Goal: Navigation & Orientation: Find specific page/section

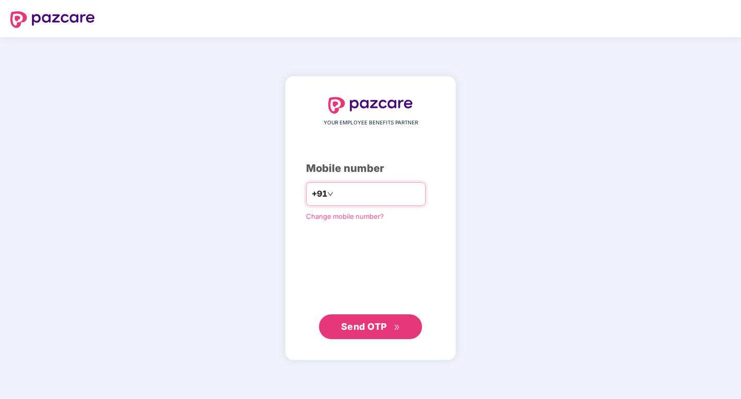
click at [370, 194] on input "number" at bounding box center [378, 194] width 85 height 16
type input "**********"
click at [354, 332] on span "Send OTP" at bounding box center [370, 326] width 59 height 14
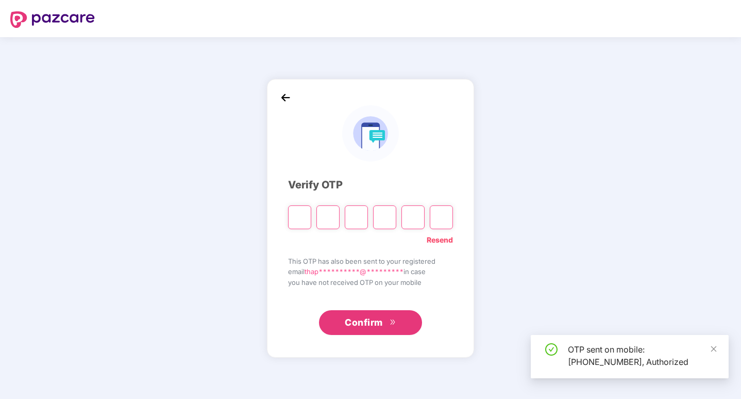
click at [300, 223] on input "Please enter verification code. Digit 1" at bounding box center [299, 217] width 23 height 24
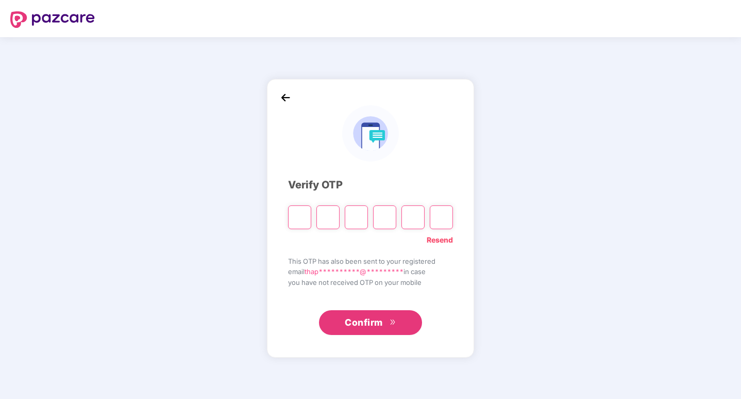
click at [302, 222] on input "Please enter verification code. Digit 1" at bounding box center [299, 217] width 23 height 24
type input "*"
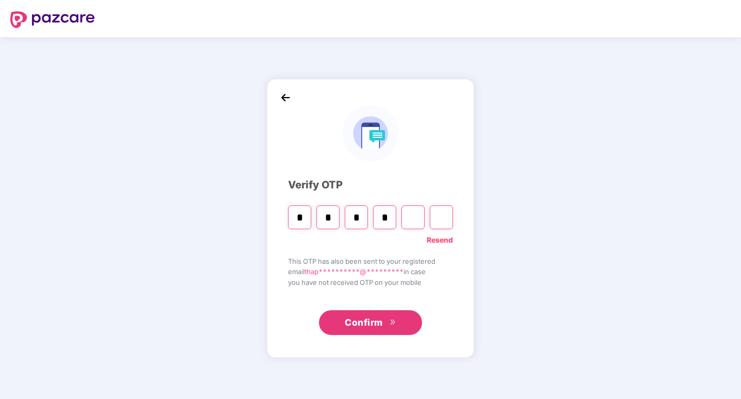
type input "*"
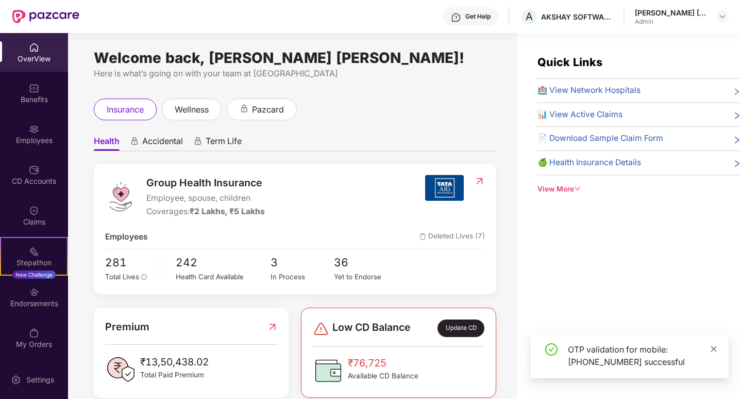
click at [717, 348] on icon "close" at bounding box center [713, 348] width 7 height 7
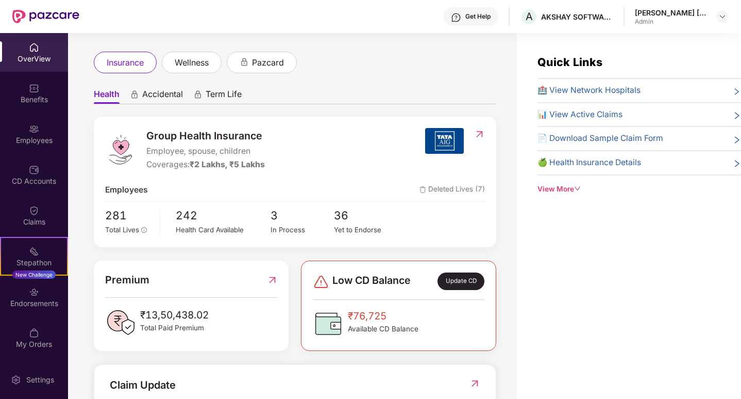
scroll to position [29, 0]
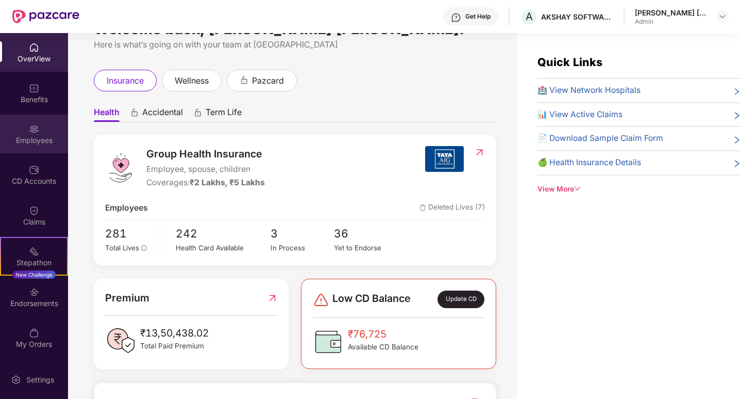
click at [36, 133] on img at bounding box center [34, 129] width 10 height 10
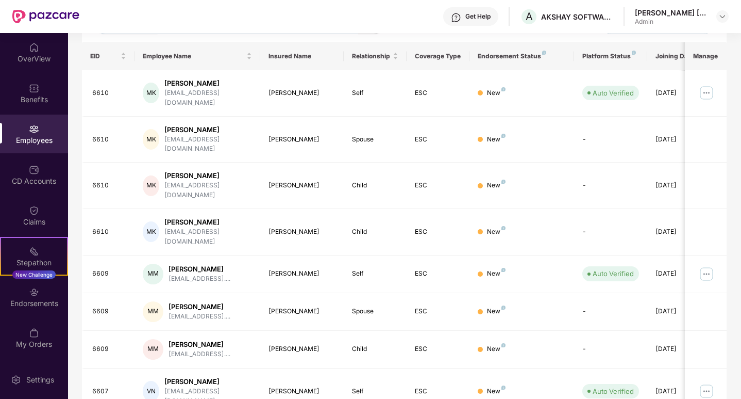
scroll to position [235, 0]
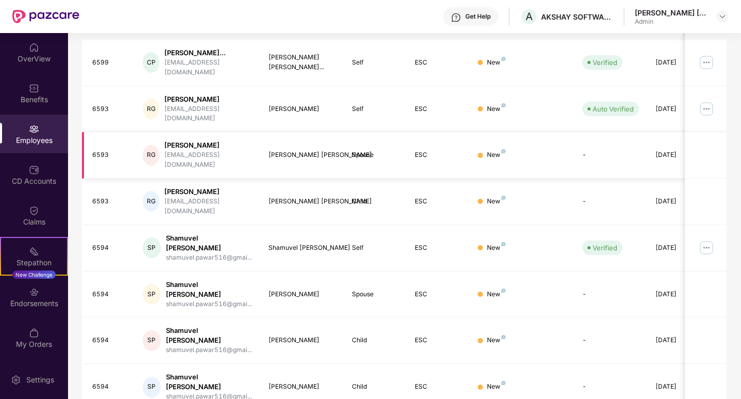
scroll to position [244, 0]
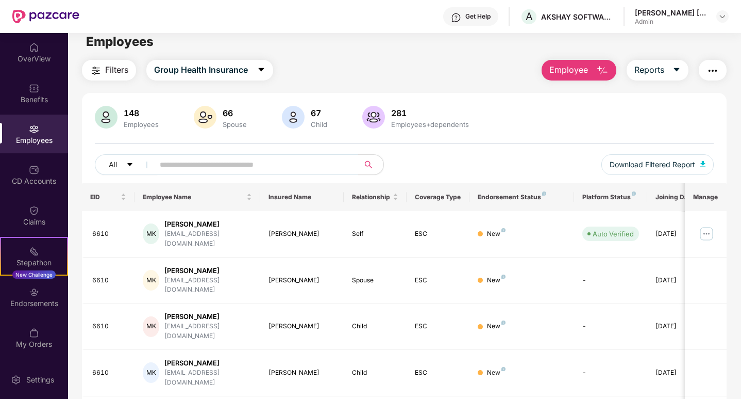
scroll to position [0, 0]
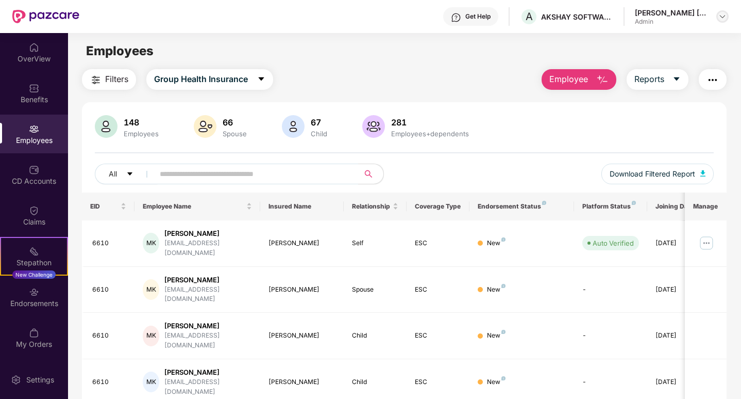
click at [722, 16] on img at bounding box center [723, 16] width 8 height 8
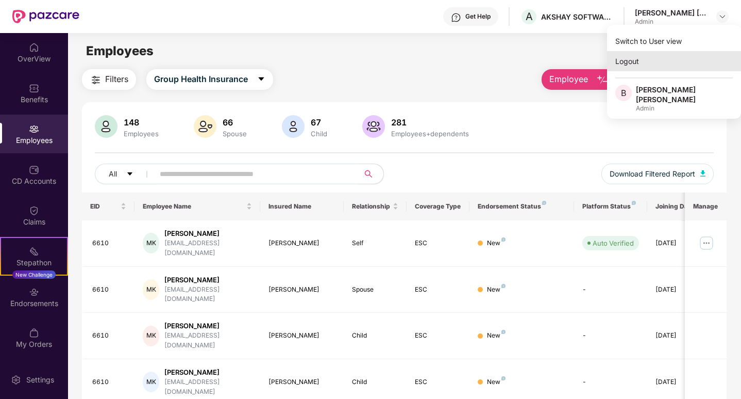
click at [621, 64] on div "Logout" at bounding box center [674, 61] width 134 height 20
